Goal: Information Seeking & Learning: Understand process/instructions

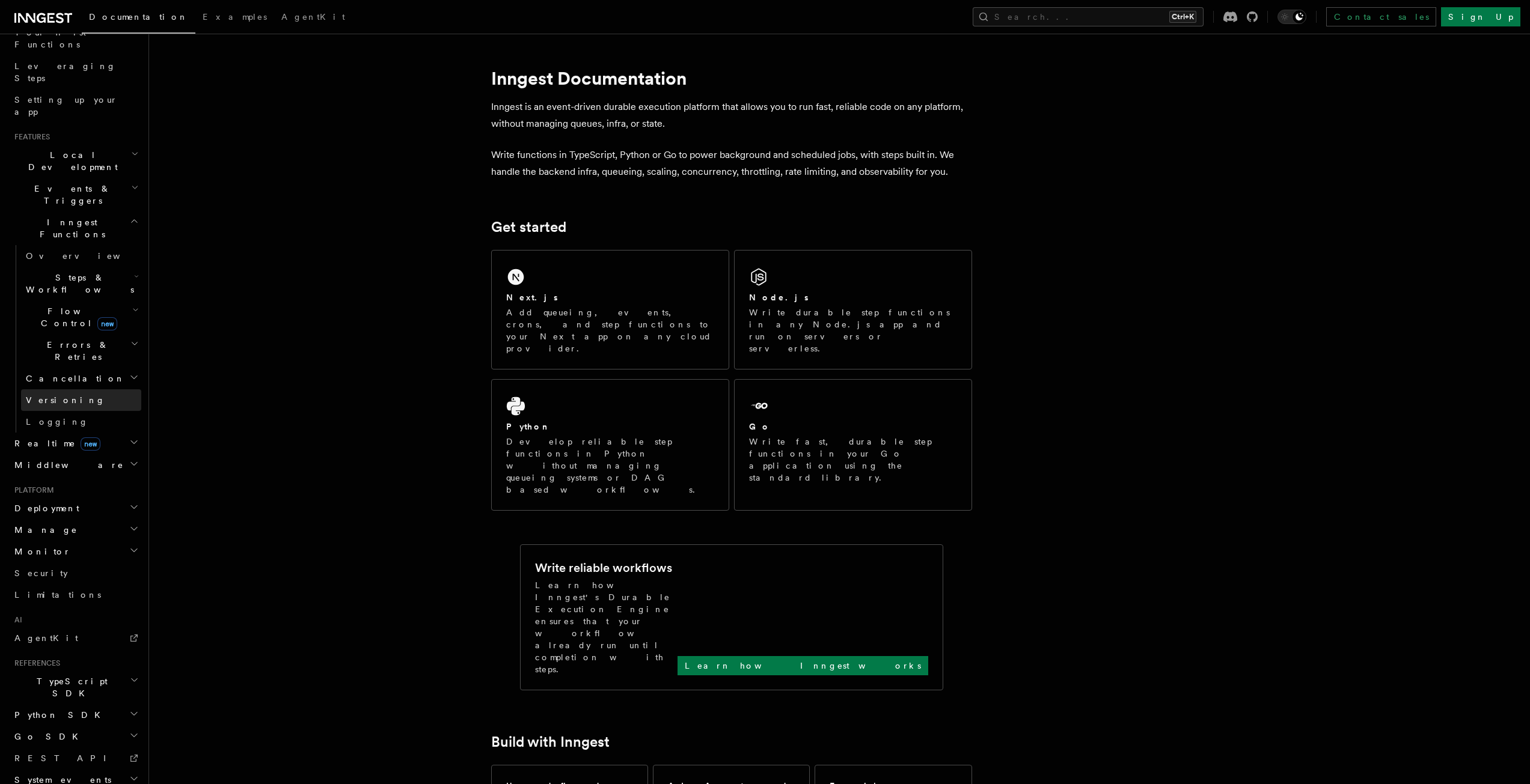
scroll to position [177, 0]
click at [92, 493] on h2 "Deployment" at bounding box center [75, 504] width 132 height 21
click at [62, 515] on link "Overview" at bounding box center [81, 525] width 120 height 21
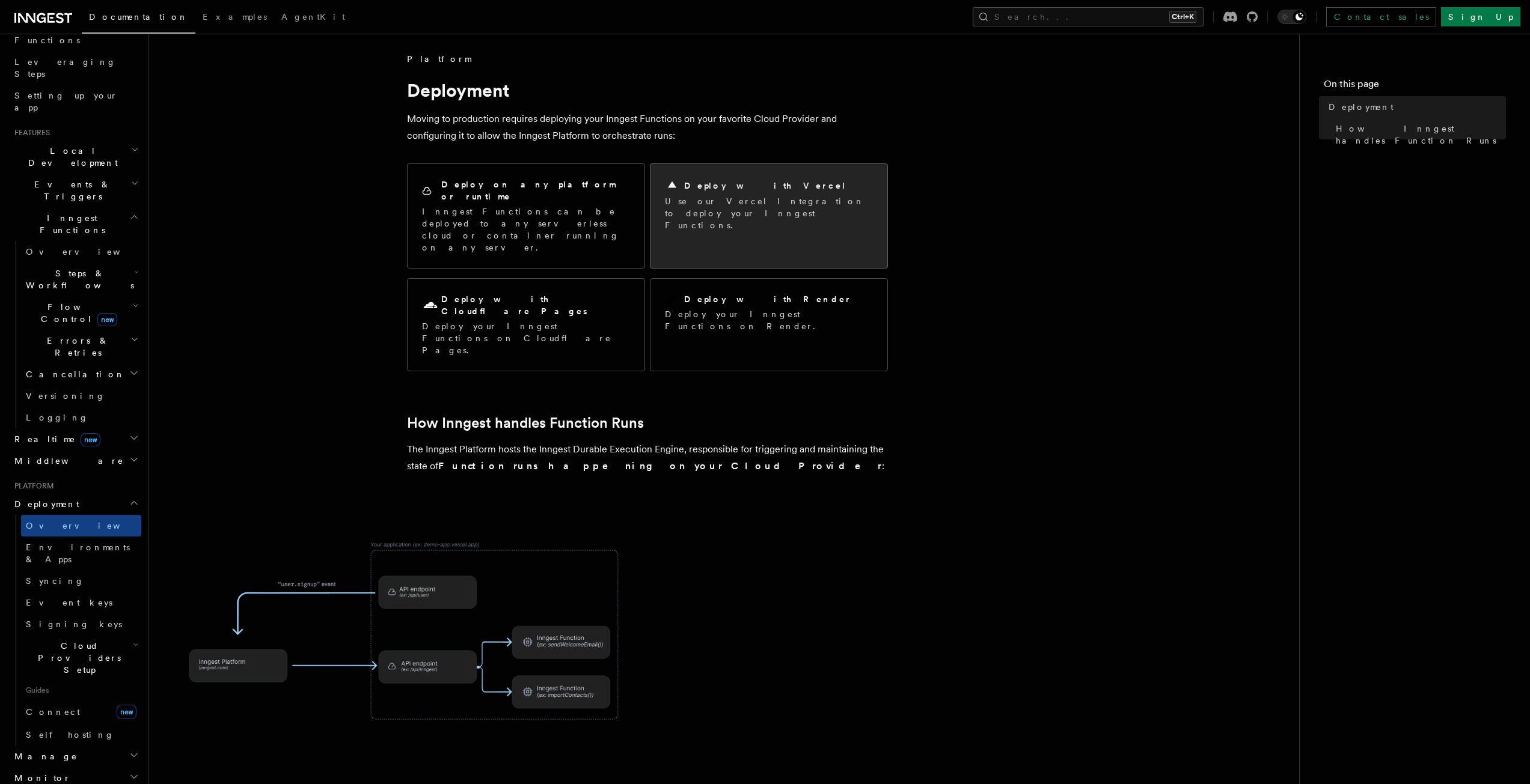
click at [762, 214] on p "Use our Vercel Integration to deploy your Inngest Functions." at bounding box center [768, 213] width 208 height 36
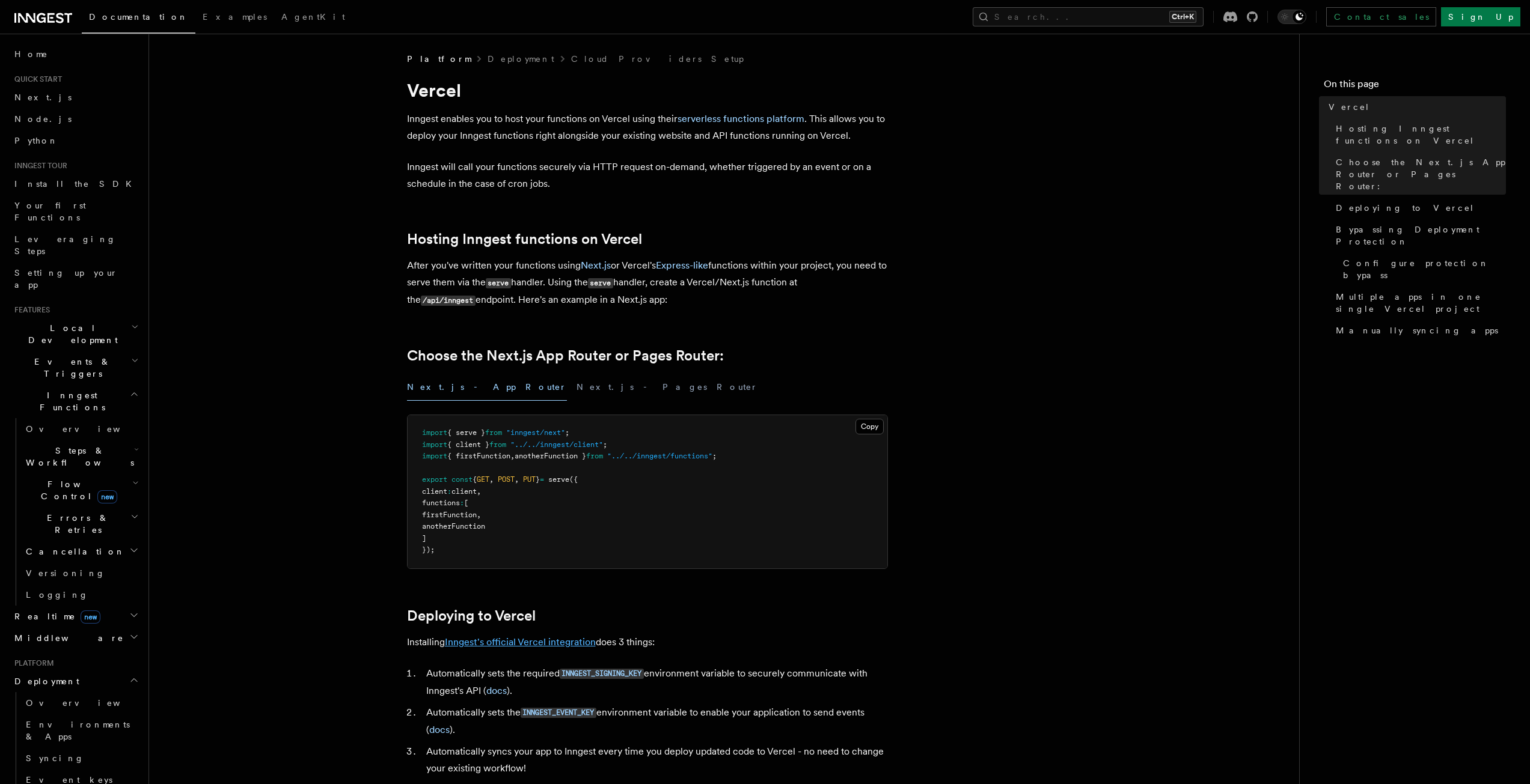
click at [521, 641] on link "Inngest's official Vercel integration" at bounding box center [520, 642] width 151 height 11
